Goal: Check status: Check status

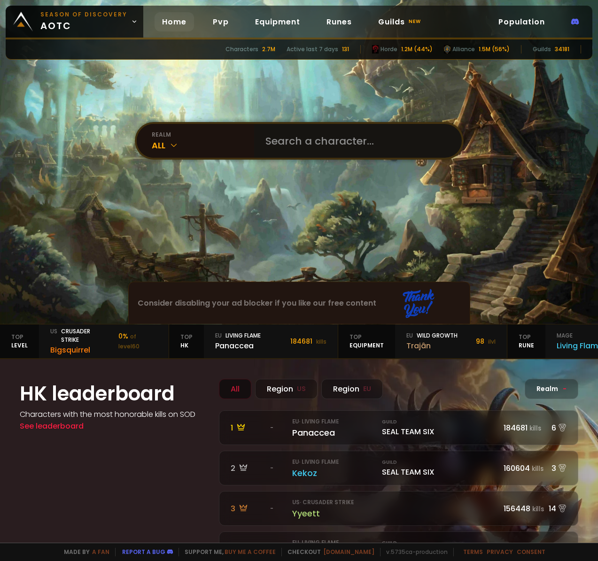
click at [322, 142] on input "text" at bounding box center [355, 141] width 191 height 34
type input "Cliffrevont"
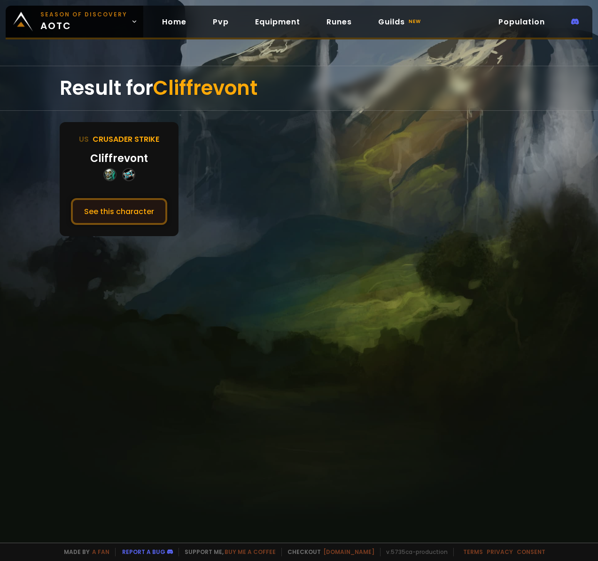
click at [126, 215] on button "See this character" at bounding box center [119, 211] width 96 height 27
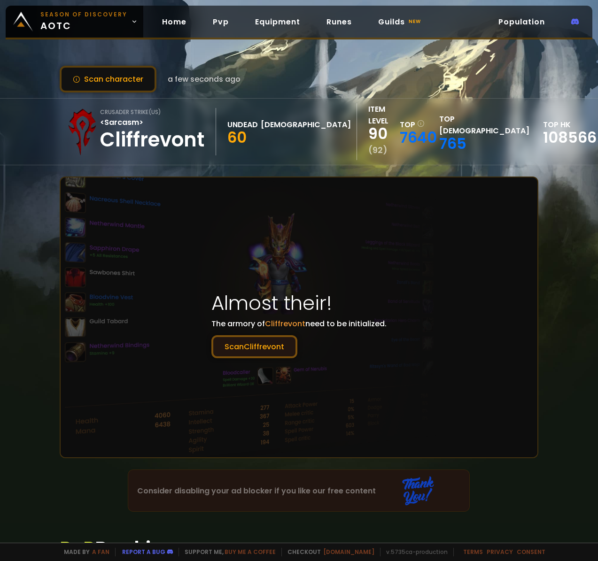
click at [256, 339] on button "Scan Cliffrevont" at bounding box center [254, 346] width 86 height 23
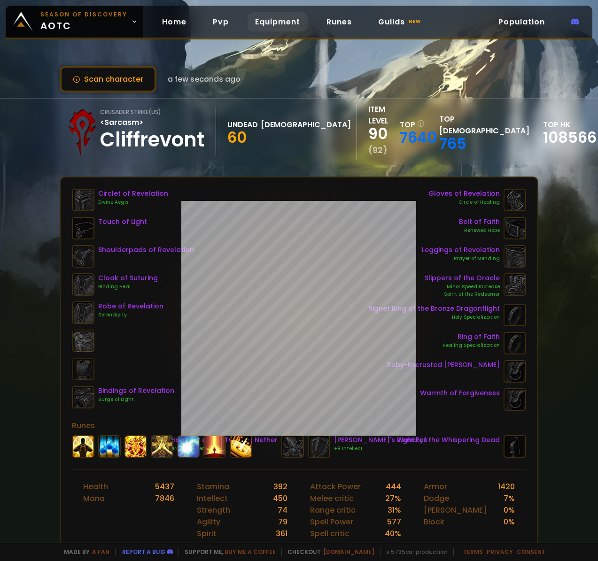
click at [276, 21] on link "Equipment" at bounding box center [277, 21] width 60 height 19
